Goal: Task Accomplishment & Management: Manage account settings

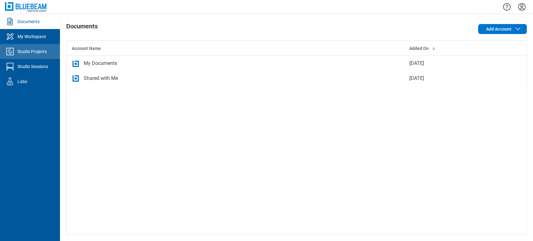
click at [26, 52] on div "Studio Projects" at bounding box center [32, 51] width 29 height 6
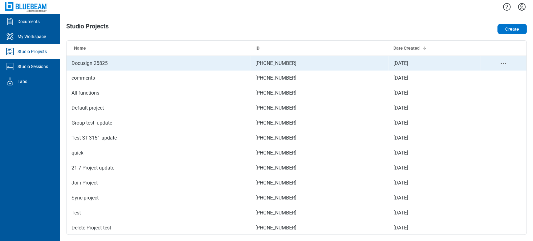
click at [112, 65] on td "Docusign 25825" at bounding box center [159, 63] width 184 height 15
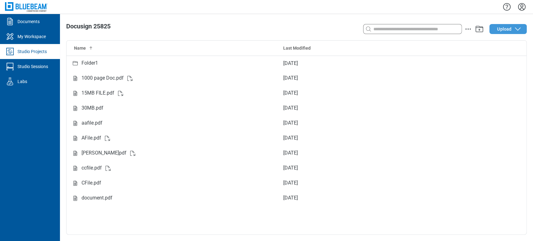
click at [520, 25] on icon "button" at bounding box center [518, 29] width 8 height 8
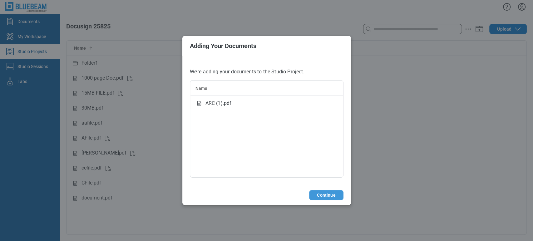
click at [331, 193] on button "Continue" at bounding box center [326, 195] width 34 height 10
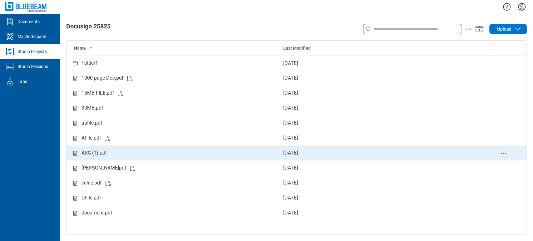
click at [93, 155] on div "ARC (1).pdf" at bounding box center [95, 153] width 26 height 8
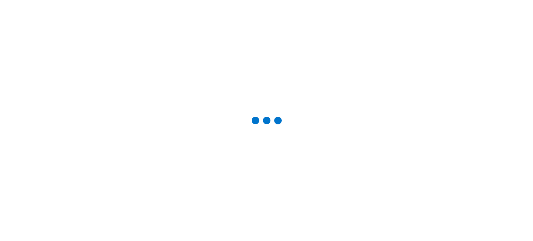
click at [57, 7] on main at bounding box center [266, 120] width 533 height 241
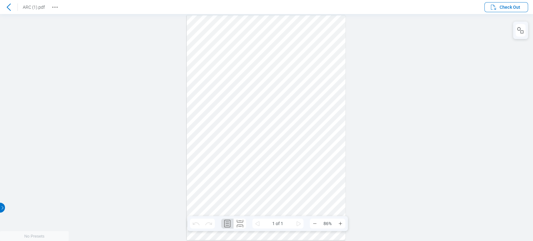
click at [57, 7] on circle "Revision History" at bounding box center [57, 7] width 1 height 1
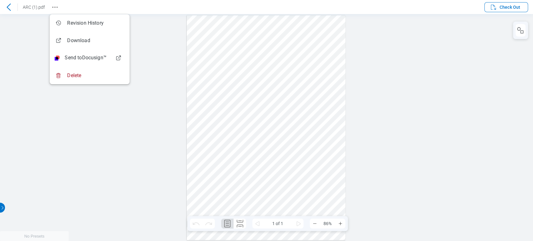
click at [478, 43] on div at bounding box center [266, 127] width 533 height 227
drag, startPoint x: 527, startPoint y: 52, endPoint x: 218, endPoint y: 61, distance: 309.2
click at [443, 70] on div at bounding box center [266, 127] width 533 height 227
click at [148, 40] on div at bounding box center [266, 127] width 533 height 227
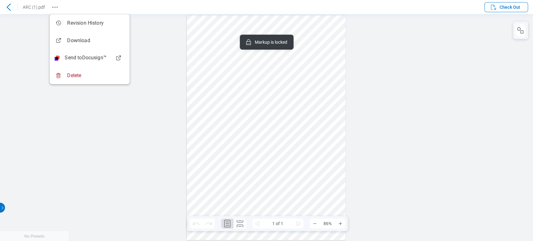
click at [330, 64] on div at bounding box center [266, 127] width 159 height 225
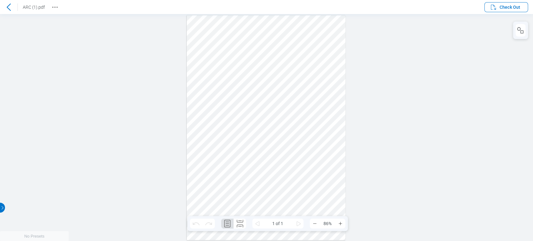
drag, startPoint x: 233, startPoint y: 152, endPoint x: 343, endPoint y: 140, distance: 110.0
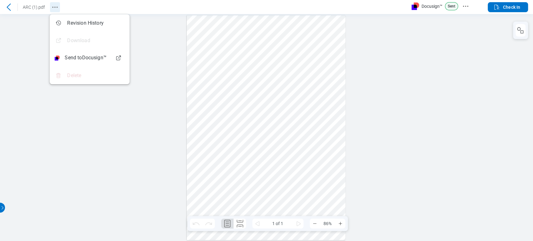
click at [56, 5] on icon "Revision History" at bounding box center [55, 7] width 8 height 8
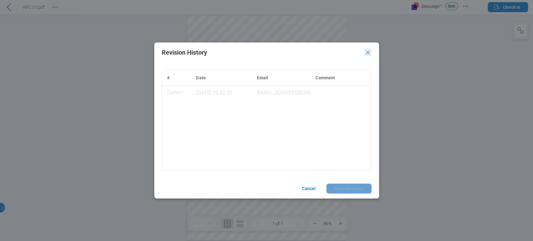
click at [0, 0] on icon "Close" at bounding box center [0, 0] width 0 height 0
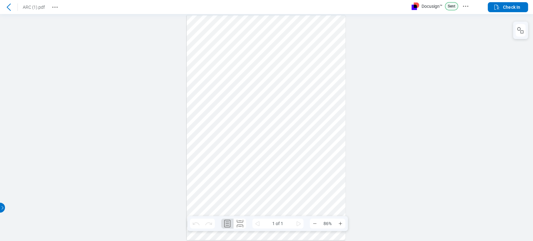
click at [60, 6] on header "ARC (1).pdf Docusign™ Sent Check In" at bounding box center [266, 7] width 533 height 14
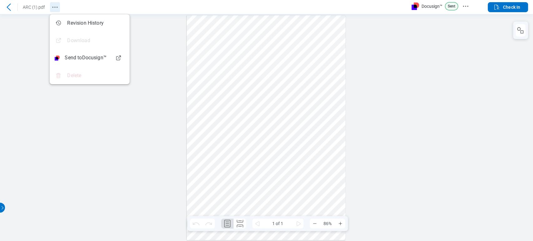
click at [58, 6] on icon "Revision History" at bounding box center [55, 7] width 8 height 8
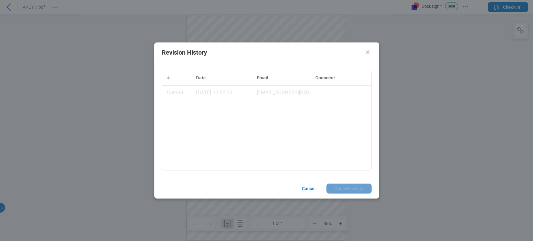
drag, startPoint x: 369, startPoint y: 48, endPoint x: 359, endPoint y: 69, distance: 23.3
click at [64, 2] on header "Revision History" at bounding box center [64, 2] width 0 height 0
click at [371, 54] on icon "Close" at bounding box center [368, 53] width 8 height 8
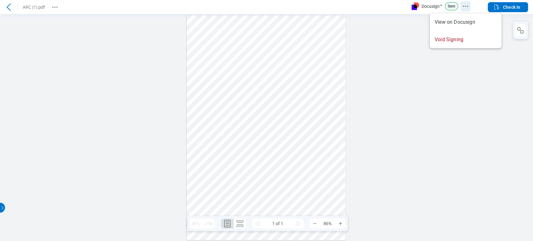
click at [463, 4] on icon "Docusign Menu" at bounding box center [466, 7] width 8 height 8
click at [400, 31] on div at bounding box center [266, 127] width 533 height 227
click at [410, 29] on div at bounding box center [266, 127] width 533 height 227
click at [60, 5] on button "Revision History" at bounding box center [55, 7] width 10 height 10
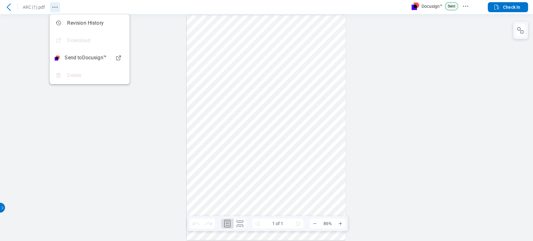
click at [58, 5] on icon "Revision History" at bounding box center [55, 7] width 8 height 8
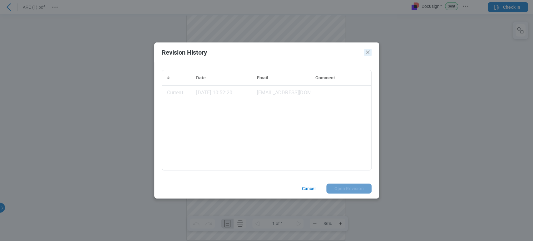
click at [371, 54] on icon "Close" at bounding box center [368, 53] width 8 height 8
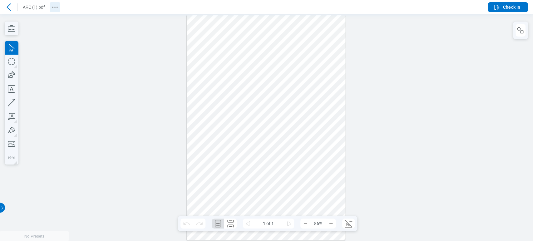
click at [57, 5] on icon "Revision History" at bounding box center [55, 7] width 8 height 8
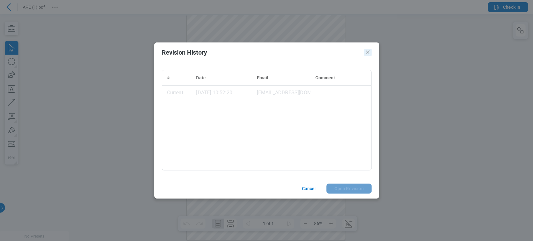
click at [368, 51] on icon "Close" at bounding box center [368, 53] width 8 height 8
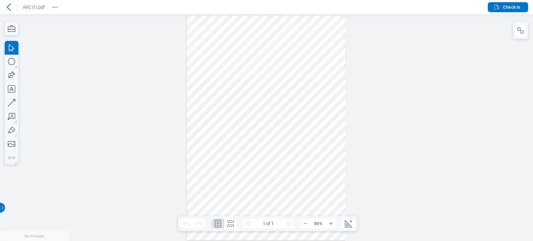
click at [211, 41] on div at bounding box center [266, 127] width 159 height 225
drag, startPoint x: 446, startPoint y: 7, endPoint x: 466, endPoint y: 10, distance: 20.9
click at [466, 10] on header "ARC (1).pdf Check In" at bounding box center [266, 7] width 533 height 14
click at [58, 6] on icon "Revision History" at bounding box center [55, 7] width 8 height 8
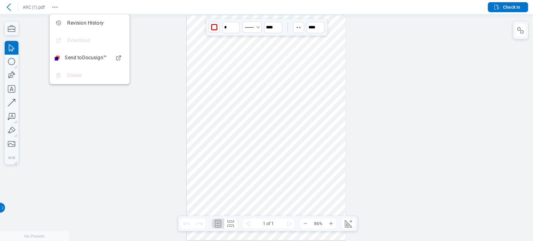
click at [239, 142] on div at bounding box center [266, 127] width 159 height 225
click at [339, 66] on div at bounding box center [266, 127] width 159 height 225
click at [11, 7] on icon at bounding box center [9, 7] width 8 height 8
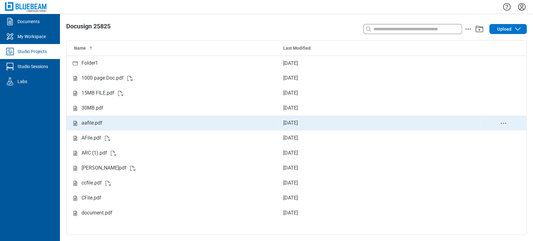
click at [108, 128] on td "aafile.pdf" at bounding box center [173, 123] width 212 height 15
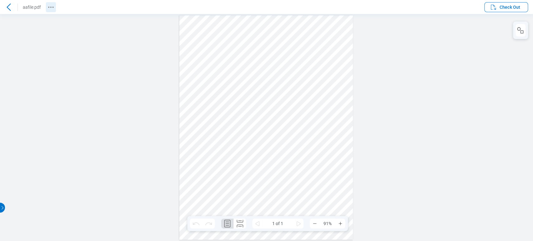
click at [48, 6] on icon "Revision History" at bounding box center [51, 7] width 8 height 8
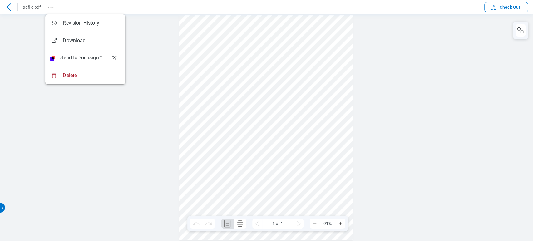
click at [133, 41] on div at bounding box center [266, 127] width 533 height 227
drag, startPoint x: 263, startPoint y: 45, endPoint x: 269, endPoint y: 48, distance: 6.8
click at [269, 48] on div at bounding box center [266, 127] width 174 height 225
click at [432, 161] on div at bounding box center [266, 127] width 533 height 227
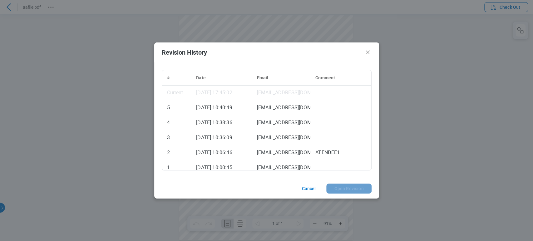
drag, startPoint x: 368, startPoint y: 52, endPoint x: 368, endPoint y: 82, distance: 29.4
click at [368, 82] on div "Revision History # Date Email Comment Current [DATE] 17:45:02 [EMAIL_ADDRESS][D…" at bounding box center [266, 121] width 225 height 156
click at [370, 54] on icon "Close" at bounding box center [368, 53] width 8 height 8
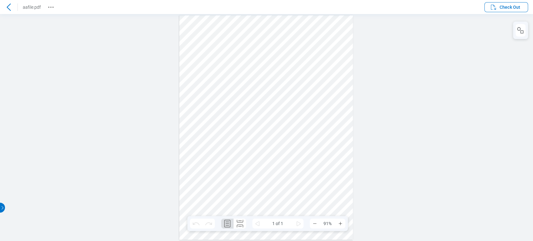
click at [345, 178] on div at bounding box center [266, 127] width 174 height 225
